Goal: Task Accomplishment & Management: Complete application form

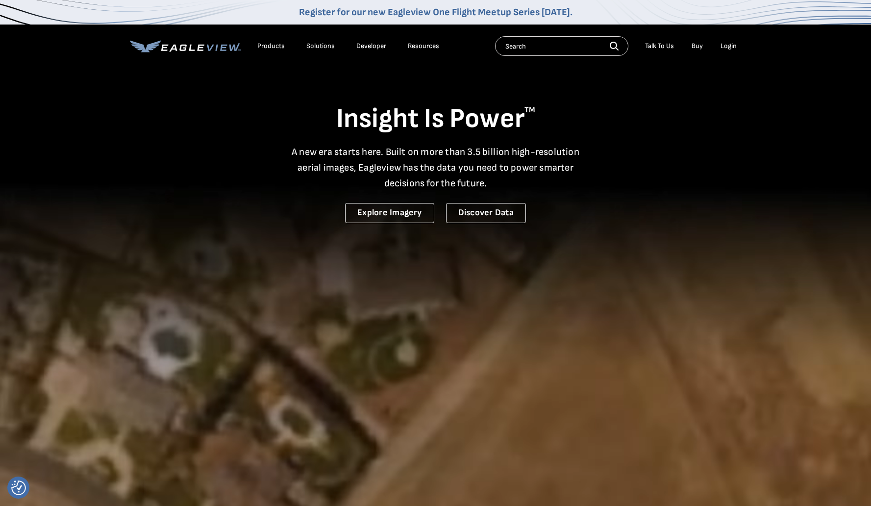
click at [726, 49] on div "Login" at bounding box center [728, 46] width 16 height 9
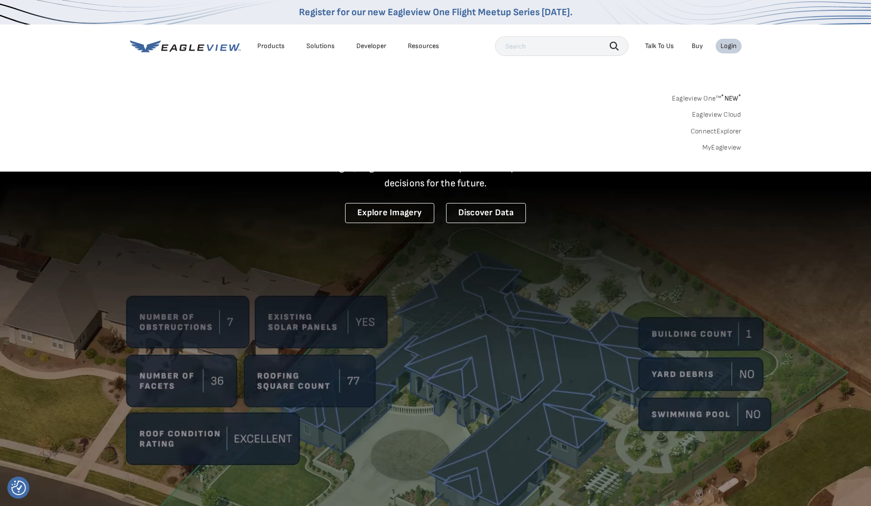
click at [718, 147] on link "MyEagleview" at bounding box center [721, 147] width 39 height 9
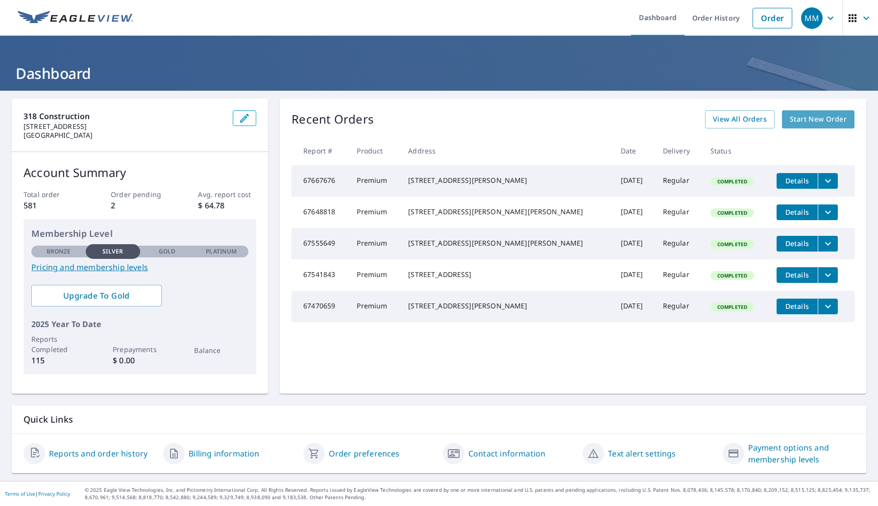
click at [790, 116] on span "Start New Order" at bounding box center [818, 119] width 57 height 12
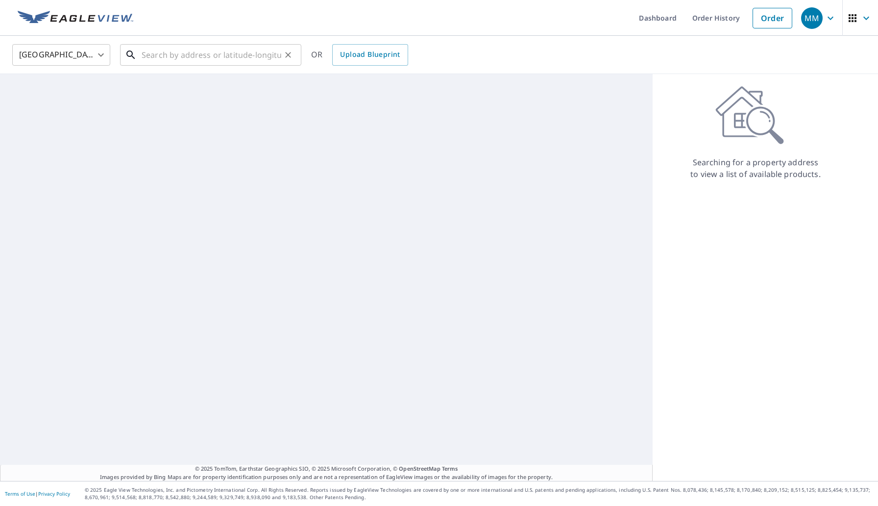
click at [150, 52] on input "text" at bounding box center [212, 54] width 140 height 27
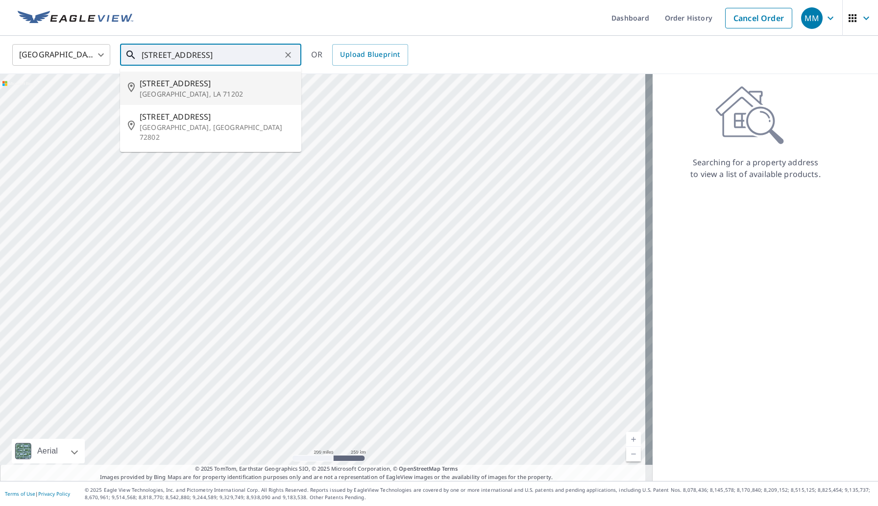
click at [158, 83] on span "280 Redwood Ln" at bounding box center [217, 83] width 154 height 12
type input "280 Redwood Ln Monroe, LA 71202"
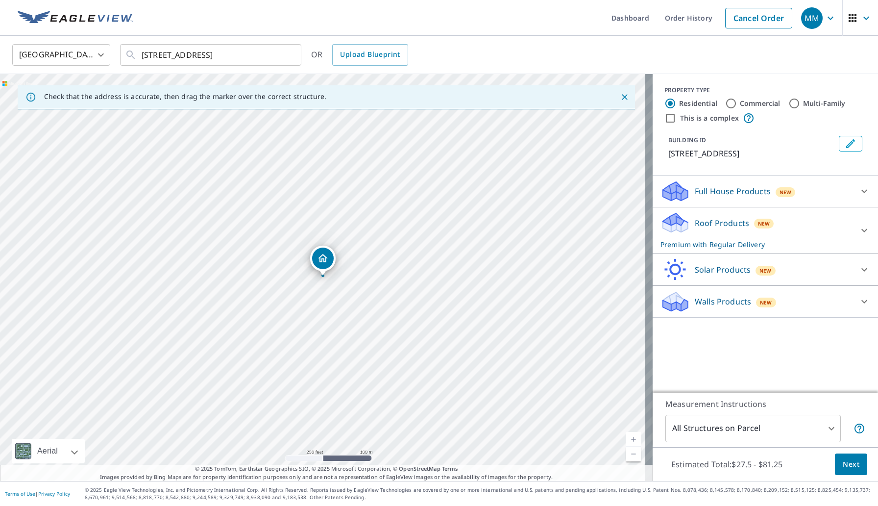
click at [848, 468] on span "Next" at bounding box center [851, 464] width 17 height 12
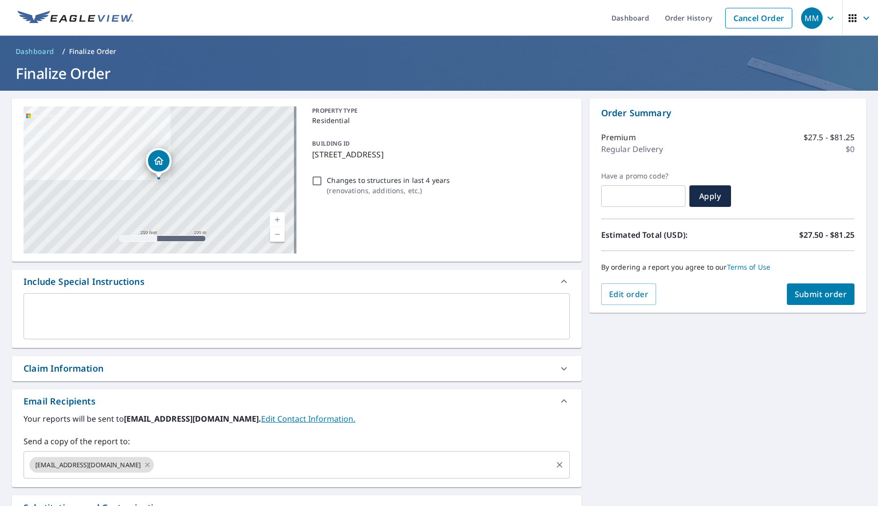
click at [356, 462] on input "text" at bounding box center [352, 464] width 395 height 19
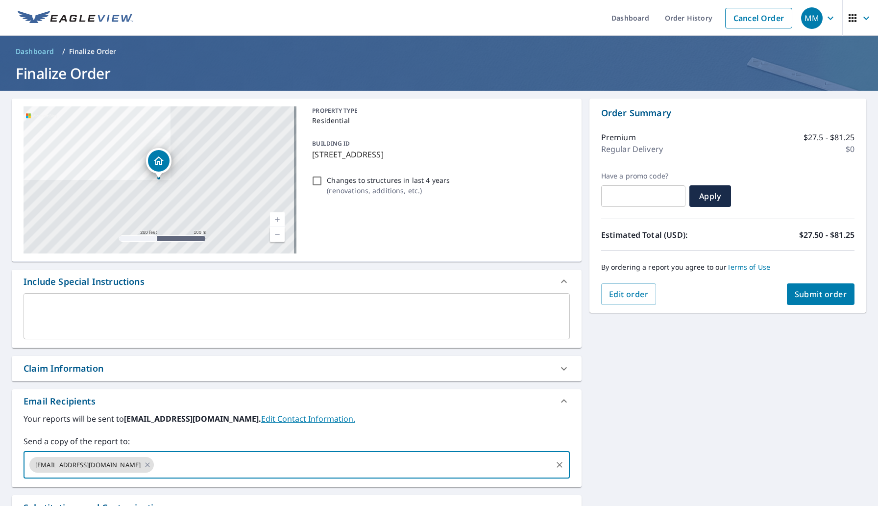
type input "codie@318construction.com"
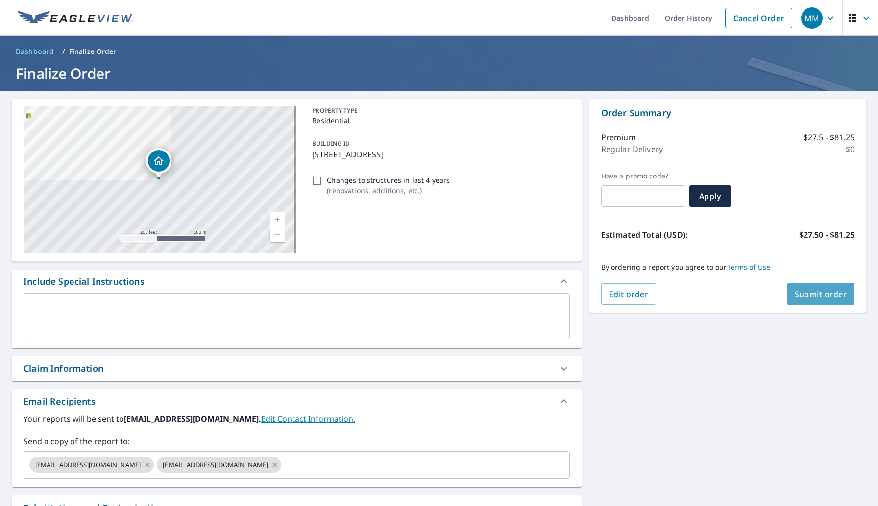
click at [806, 295] on span "Submit order" at bounding box center [821, 294] width 52 height 11
